Goal: Communication & Community: Ask a question

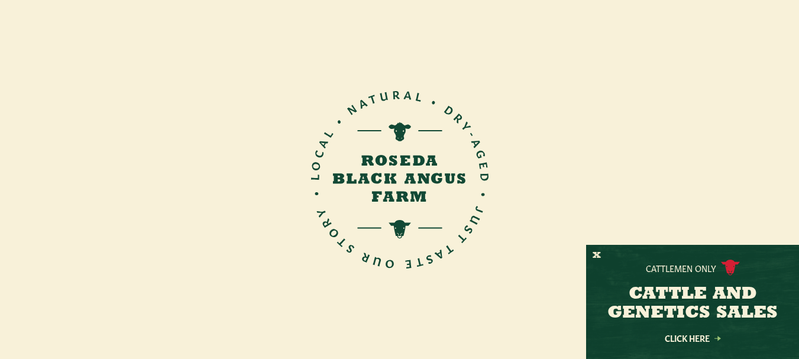
scroll to position [296, 0]
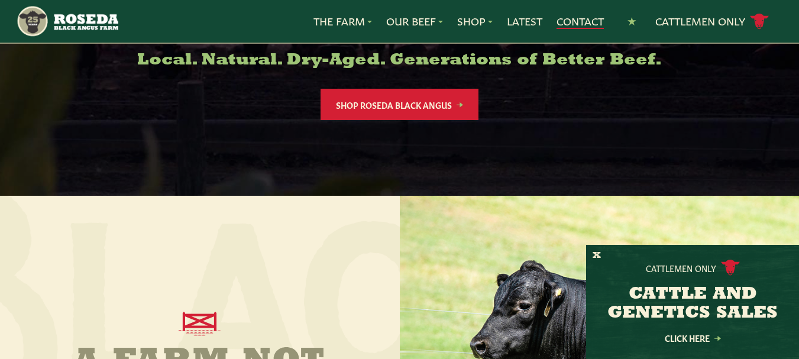
click at [576, 22] on link "Contact" at bounding box center [579, 21] width 47 height 15
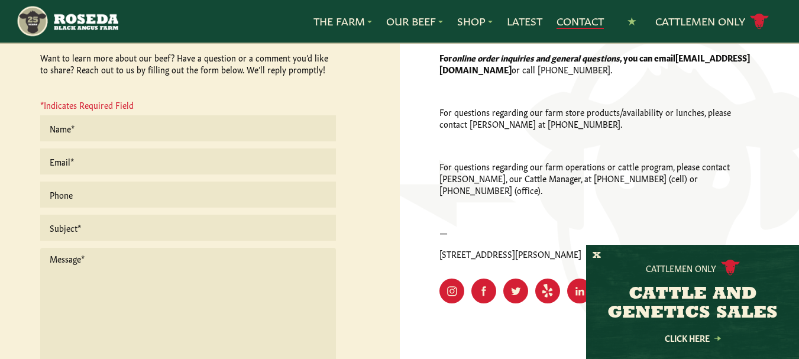
scroll to position [355, 0]
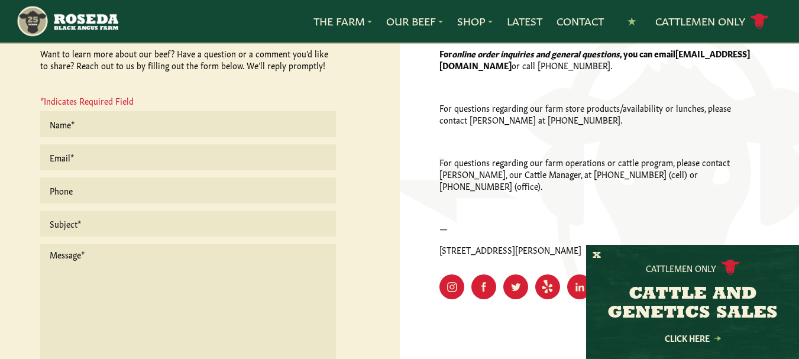
click at [77, 248] on textarea at bounding box center [188, 308] width 296 height 128
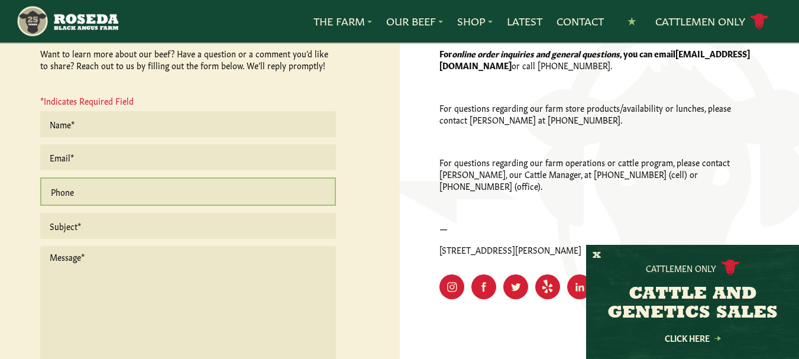
drag, startPoint x: 91, startPoint y: 183, endPoint x: 96, endPoint y: 202, distance: 19.5
click at [91, 184] on input "text" at bounding box center [188, 191] width 296 height 28
type input "2403358224"
type input "[PERSON_NAME]"
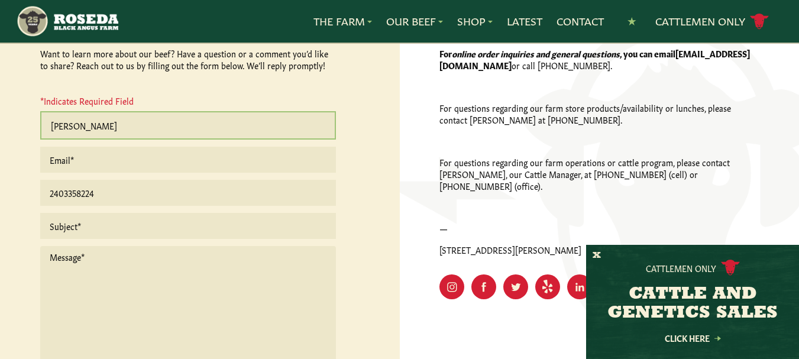
type input "[PERSON_NAME][EMAIL_ADDRESS][DOMAIN_NAME]"
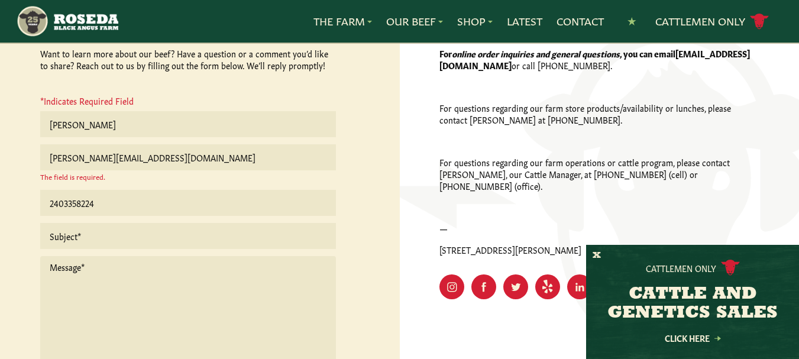
click at [272, 290] on textarea at bounding box center [188, 320] width 296 height 128
paste textarea "Hello, I drove by your facility recently and thought I'd extend a personal clea…"
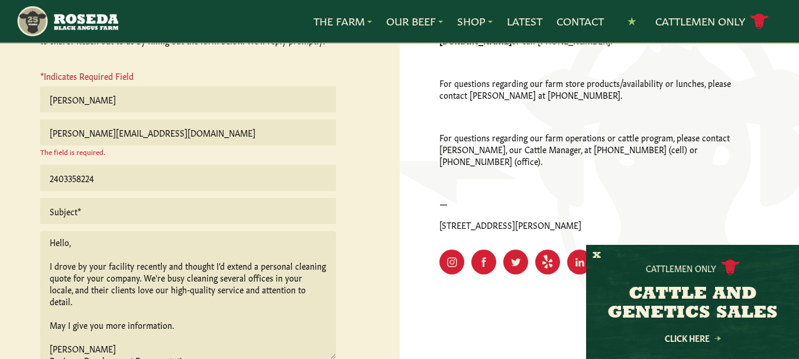
scroll to position [137, 0]
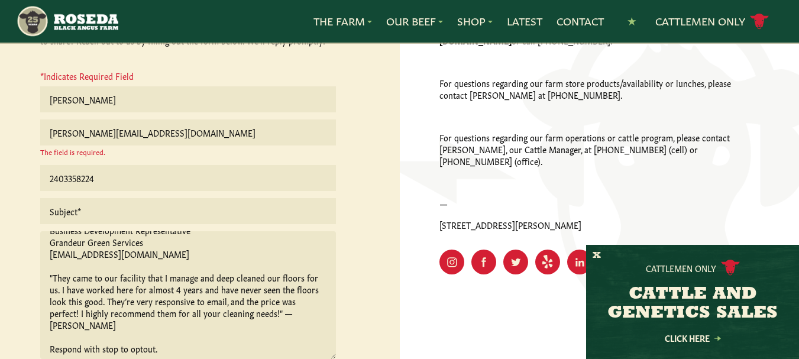
type textarea "Hello, I drove by your facility recently and thought I'd extend a personal clea…"
click at [72, 232] on textarea "Hello, I drove by your facility recently and thought I'd extend a personal clea…" at bounding box center [188, 295] width 296 height 128
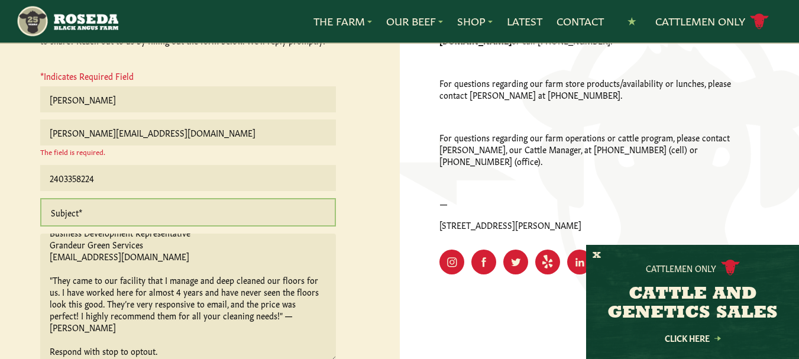
click at [105, 206] on input "text" at bounding box center [188, 212] width 296 height 28
paste input "Need a Better Cleaning Service?"
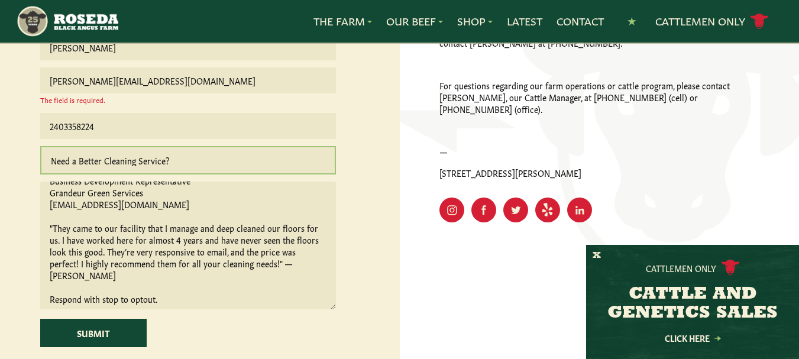
scroll to position [498, 0]
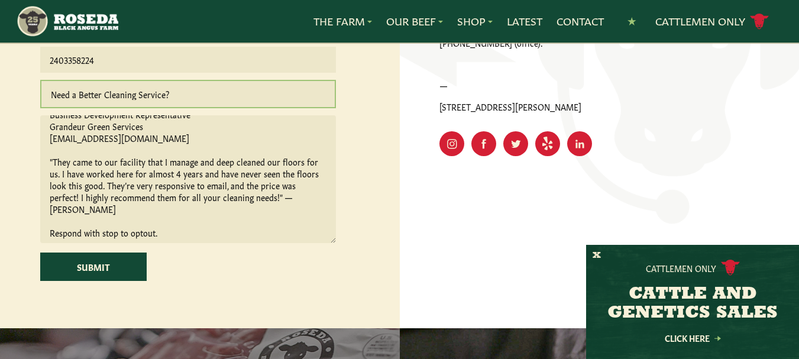
type input "Need a Better Cleaning Service?"
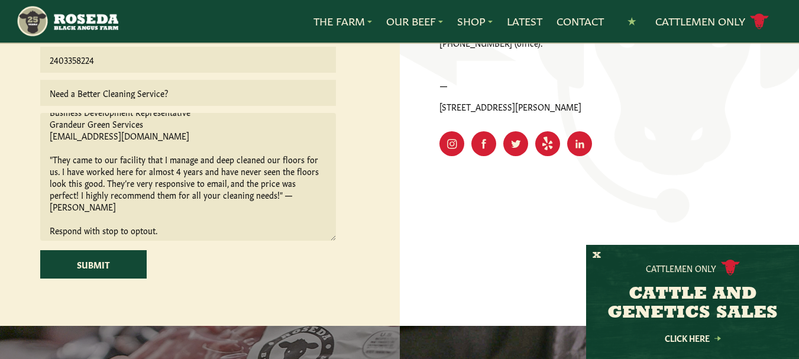
click at [170, 171] on textarea "Hello, I drove by your facility recently and thought I'd extend a personal clea…" at bounding box center [188, 177] width 296 height 128
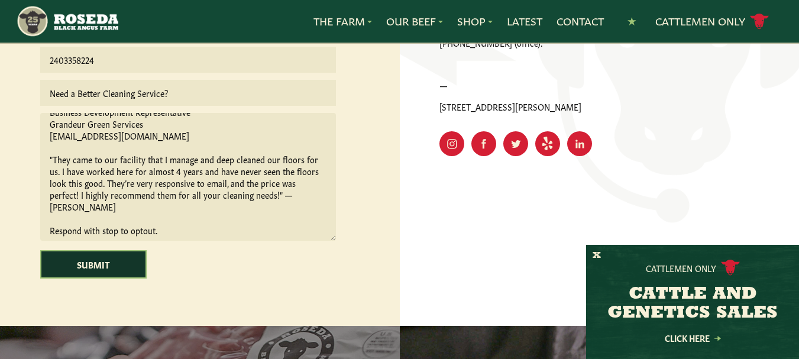
click at [78, 264] on input "Submit" at bounding box center [93, 264] width 106 height 28
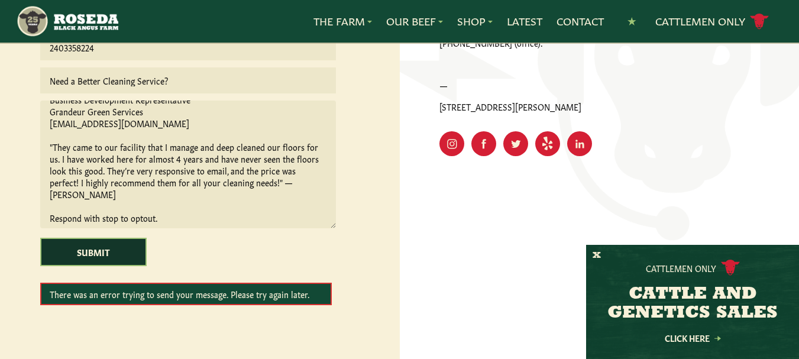
click at [96, 247] on input "Submit" at bounding box center [93, 252] width 106 height 28
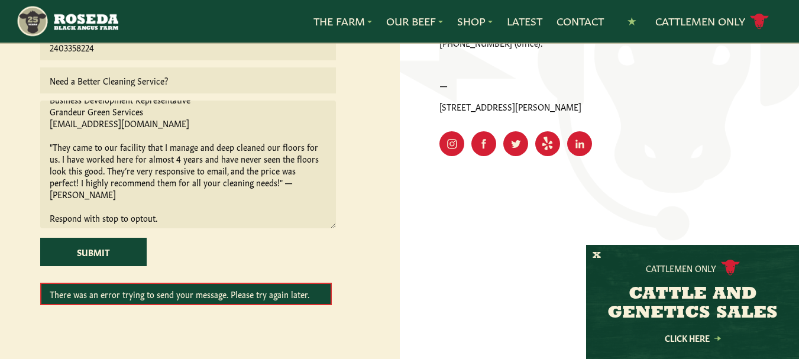
click at [83, 268] on form "[PERSON_NAME] [PERSON_NAME][EMAIL_ADDRESS][DOMAIN_NAME] 2403358224 Need a Bette…" at bounding box center [188, 136] width 296 height 337
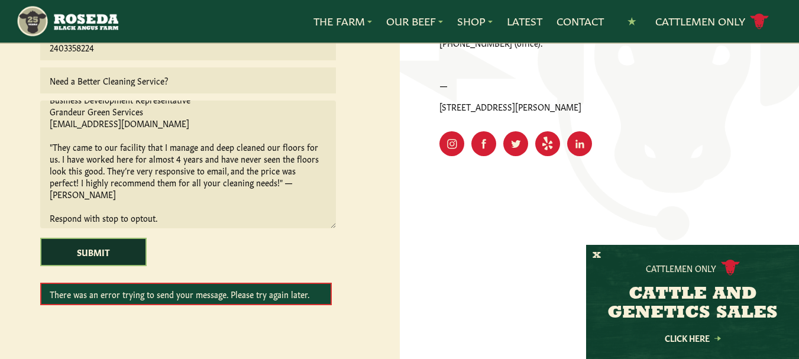
click at [81, 261] on input "Submit" at bounding box center [93, 252] width 106 height 28
